Goal: Complete application form: Complete application form

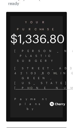
scroll to position [2, 0]
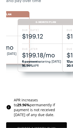
scroll to position [53, 0]
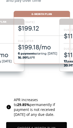
click at [50, 56] on span "6 payments starting [DATE] 16.99% APR" at bounding box center [42, 55] width 48 height 8
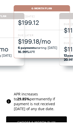
scroll to position [59, 0]
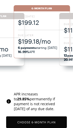
click at [51, 123] on button "Choose 6 -Month Plan" at bounding box center [36, 122] width 61 height 12
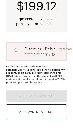
radio input "true"
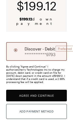
click at [54, 101] on button "Agree and Continue" at bounding box center [36, 95] width 61 height 12
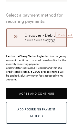
scroll to position [102, 0]
click at [55, 96] on button "Agree and Continue" at bounding box center [36, 93] width 61 height 12
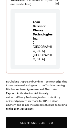
scroll to position [125, 0]
click at [52, 127] on button "Agree and Confirm" at bounding box center [36, 122] width 61 height 12
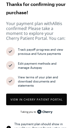
scroll to position [27, 0]
click at [60, 101] on button "View in Cherry patient portal" at bounding box center [36, 99] width 61 height 12
